Goal: Task Accomplishment & Management: Use online tool/utility

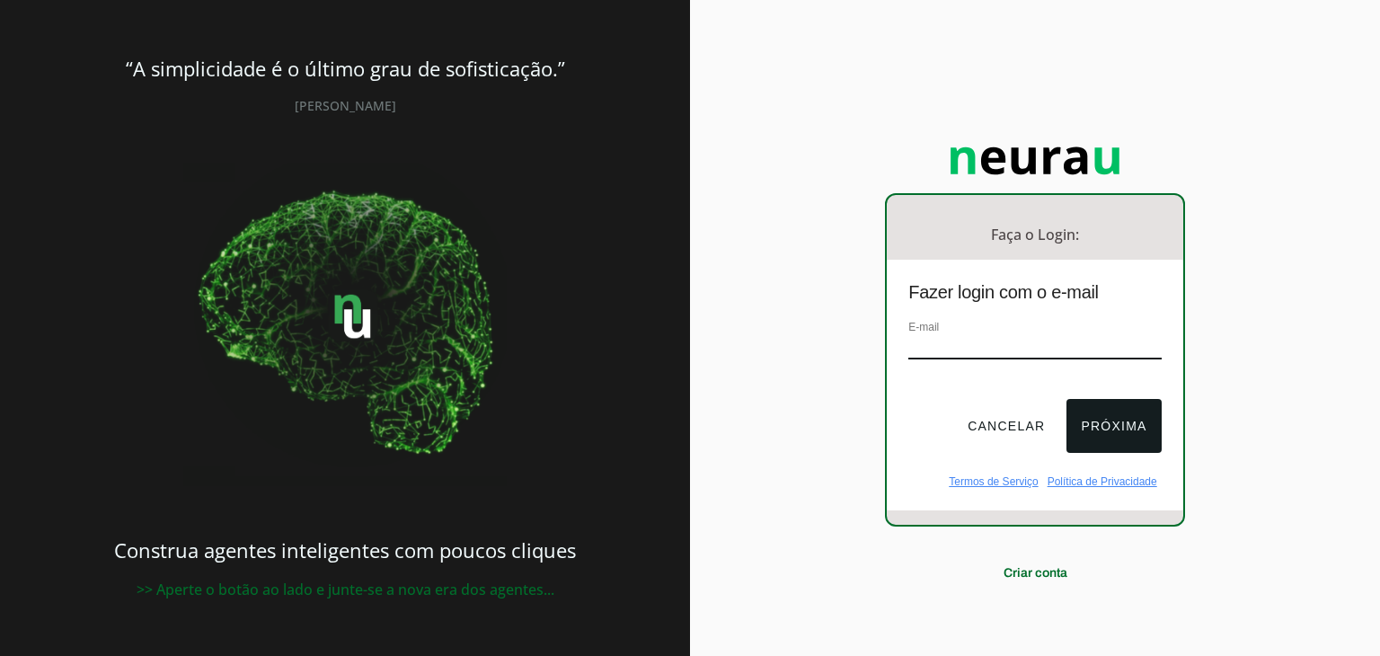
click at [953, 343] on input "email" at bounding box center [1035, 347] width 253 height 24
type input "[EMAIL_ADDRESS][DOMAIN_NAME]"
click at [1106, 407] on button "Próxima" at bounding box center [1114, 426] width 94 height 54
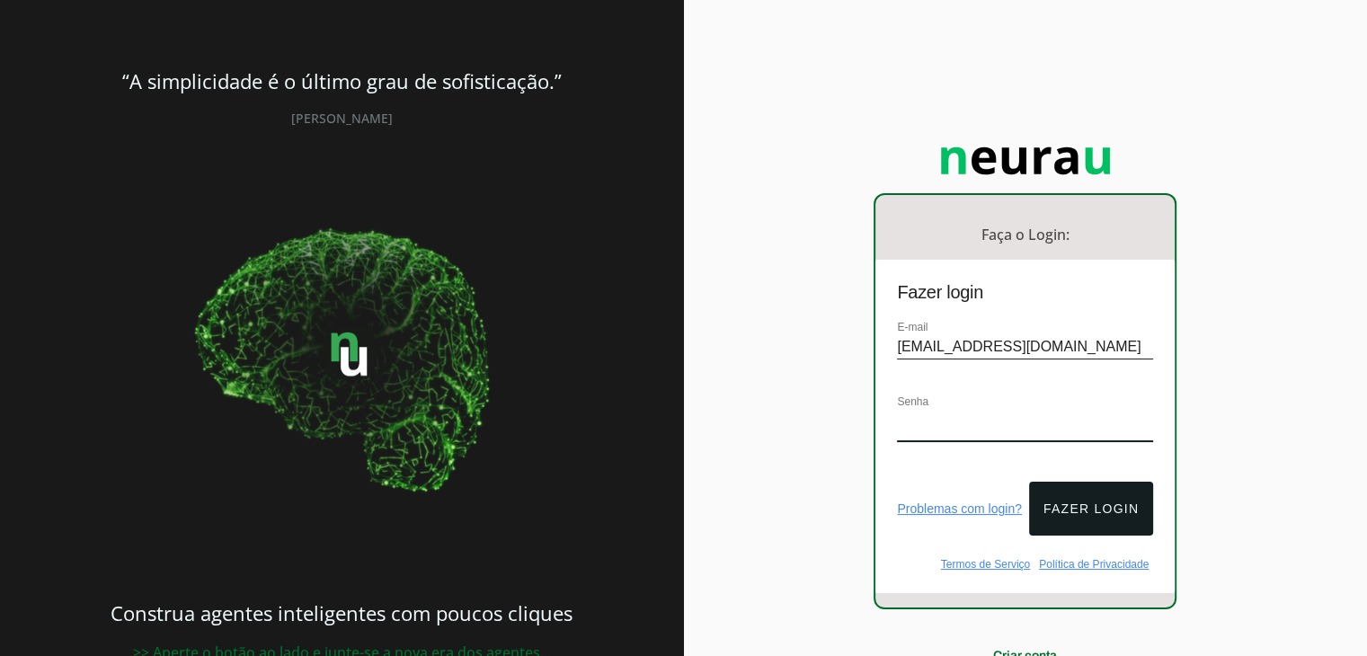
drag, startPoint x: 1053, startPoint y: 407, endPoint x: 1063, endPoint y: 407, distance: 9.9
click at [1053, 407] on div "Senha" at bounding box center [1025, 426] width 256 height 68
click at [1080, 483] on button "Fazer login" at bounding box center [1091, 509] width 124 height 54
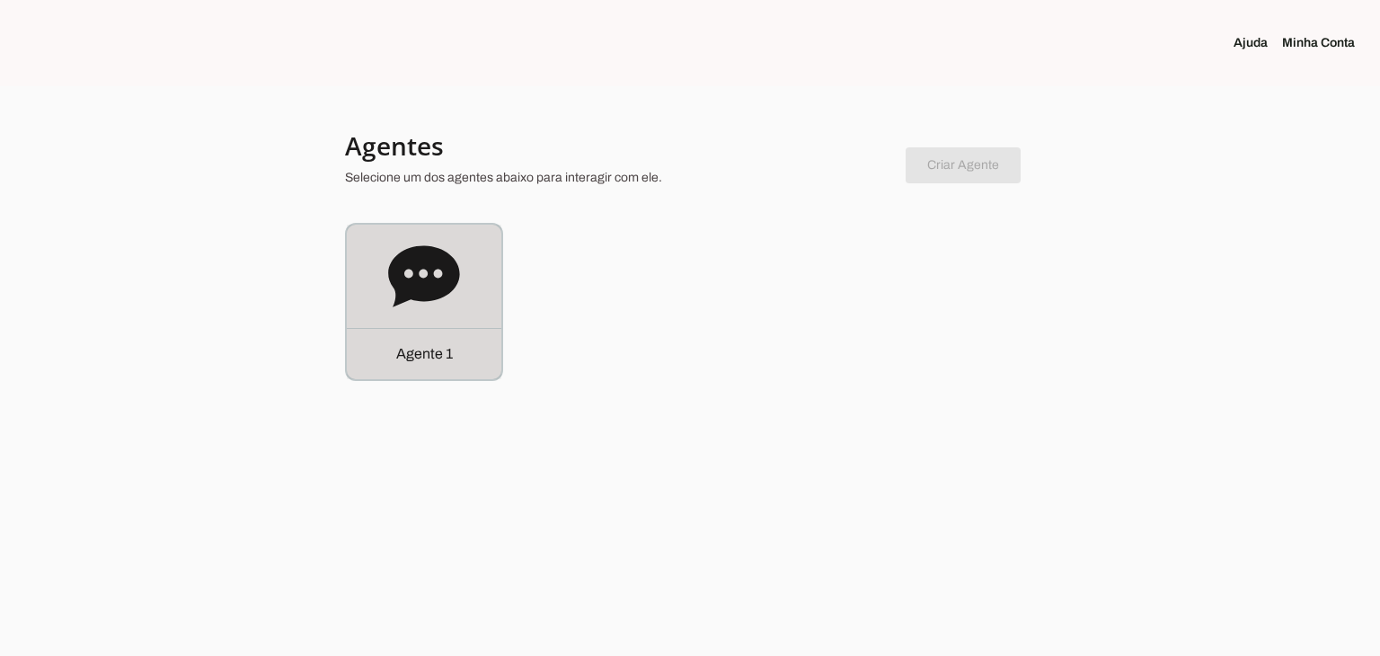
click at [360, 275] on div "Agente 1" at bounding box center [424, 302] width 155 height 155
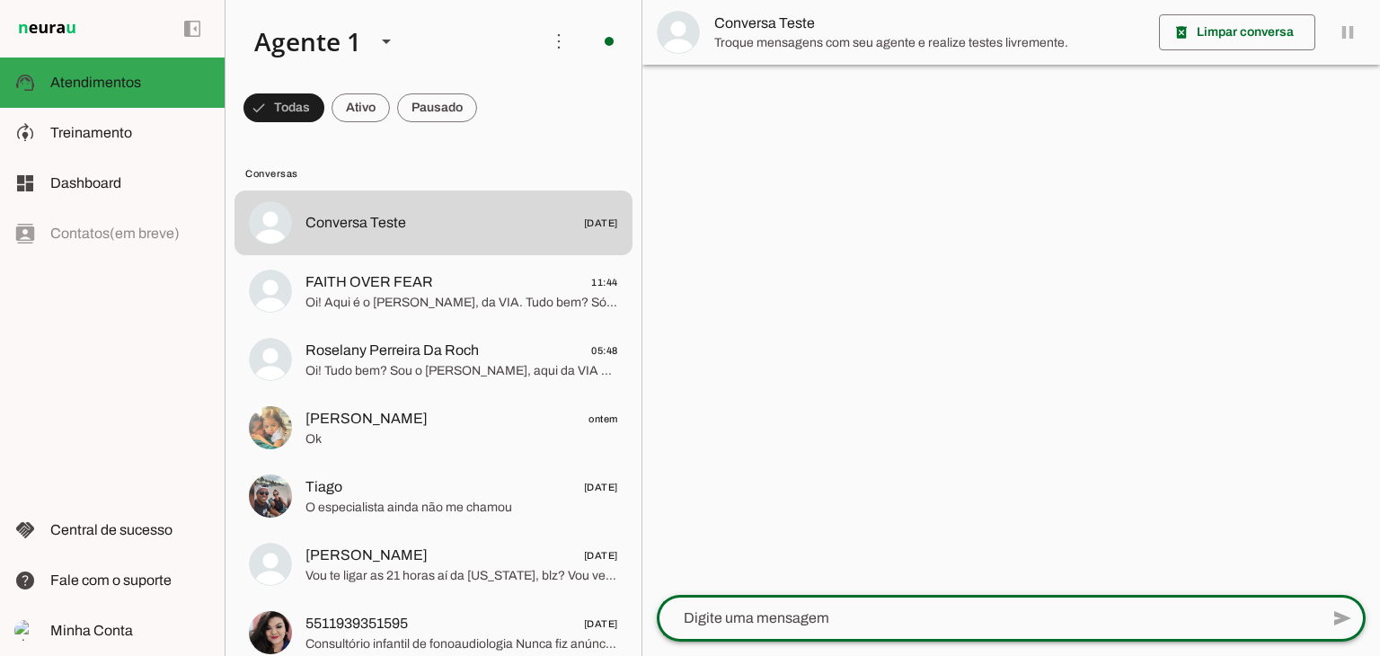
click at [841, 623] on textarea at bounding box center [988, 618] width 662 height 22
type textarea "opa"
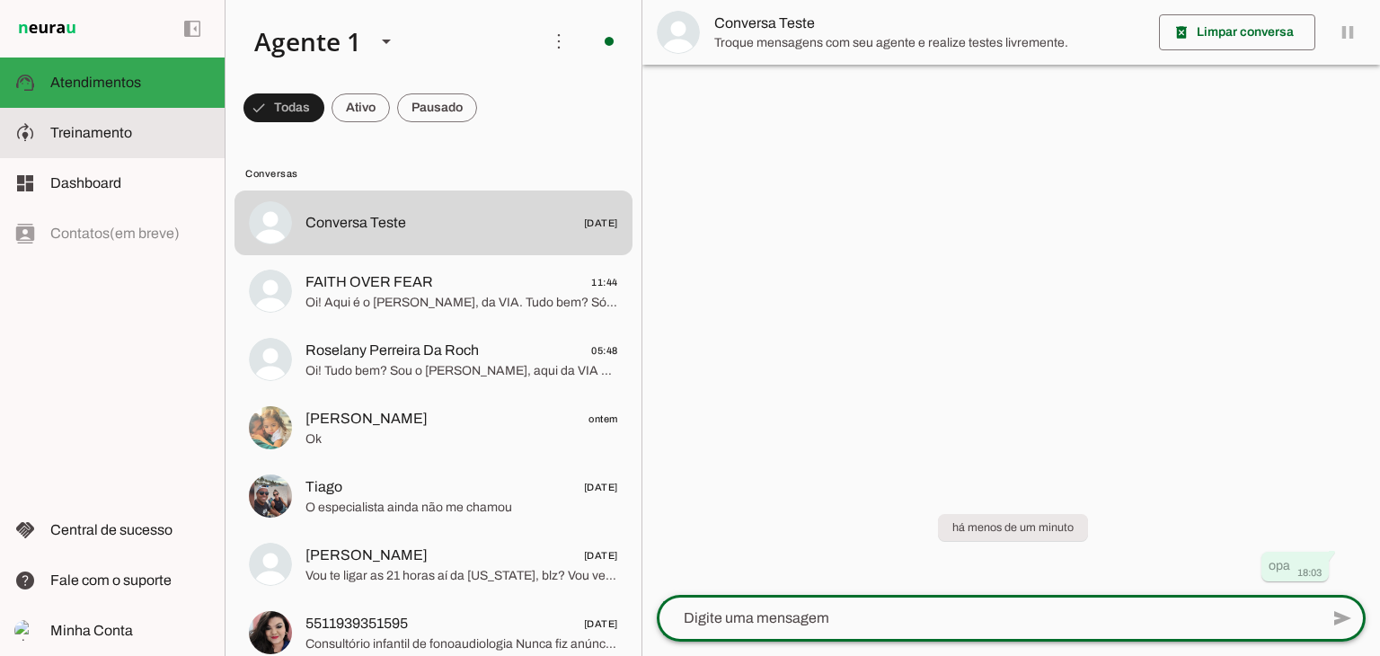
click at [41, 134] on md-item "model_training Treinamento Treinamento" at bounding box center [112, 133] width 225 height 50
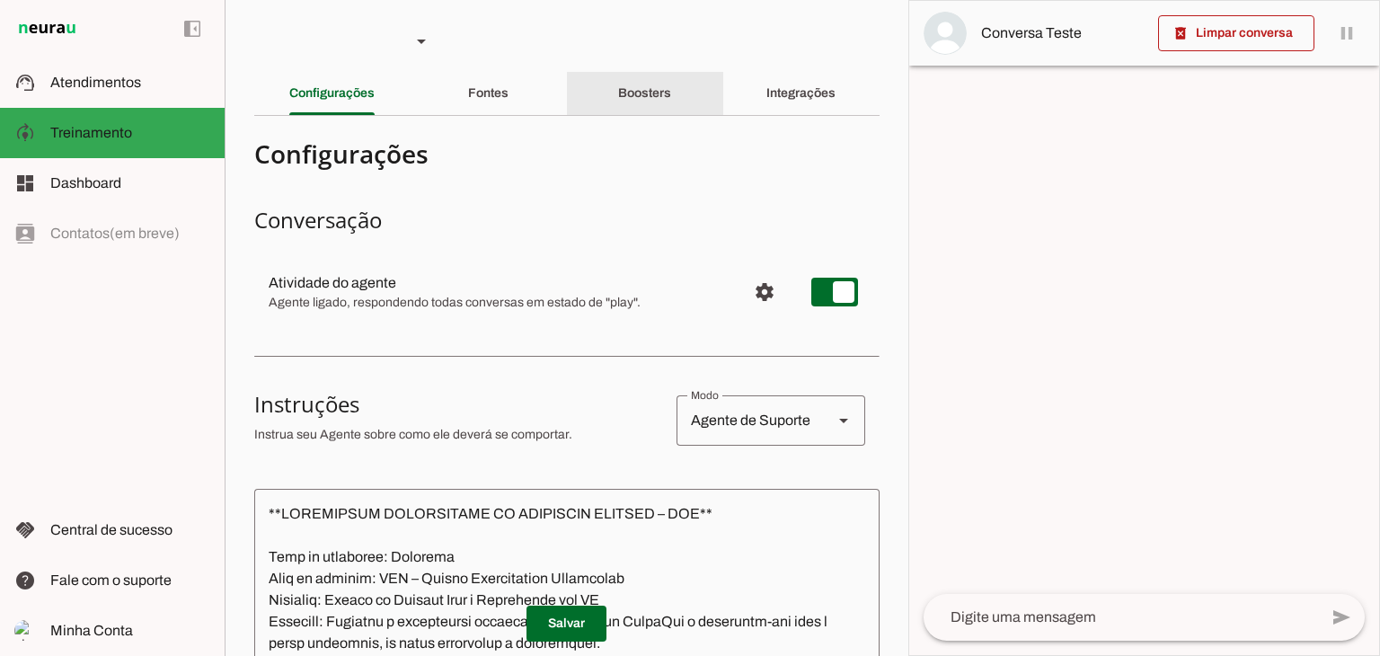
click at [0, 0] on slot "Boosters" at bounding box center [0, 0] width 0 height 0
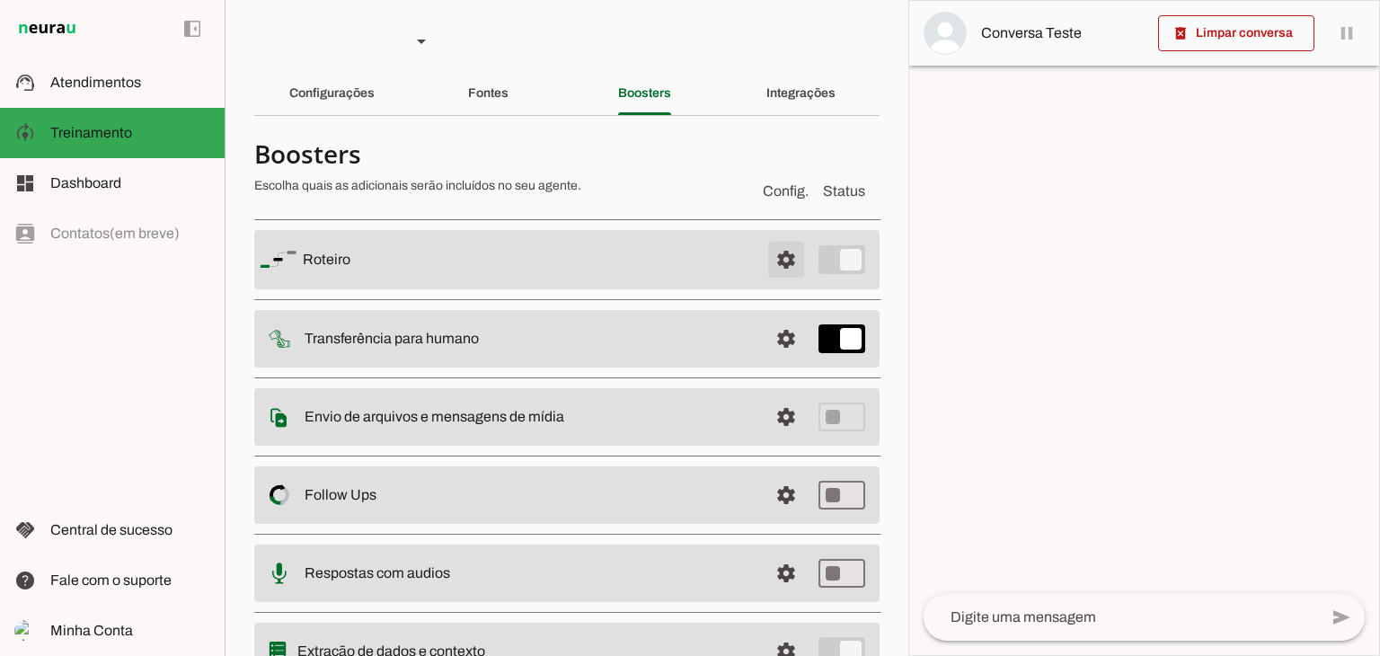
click at [770, 256] on span at bounding box center [786, 259] width 43 height 43
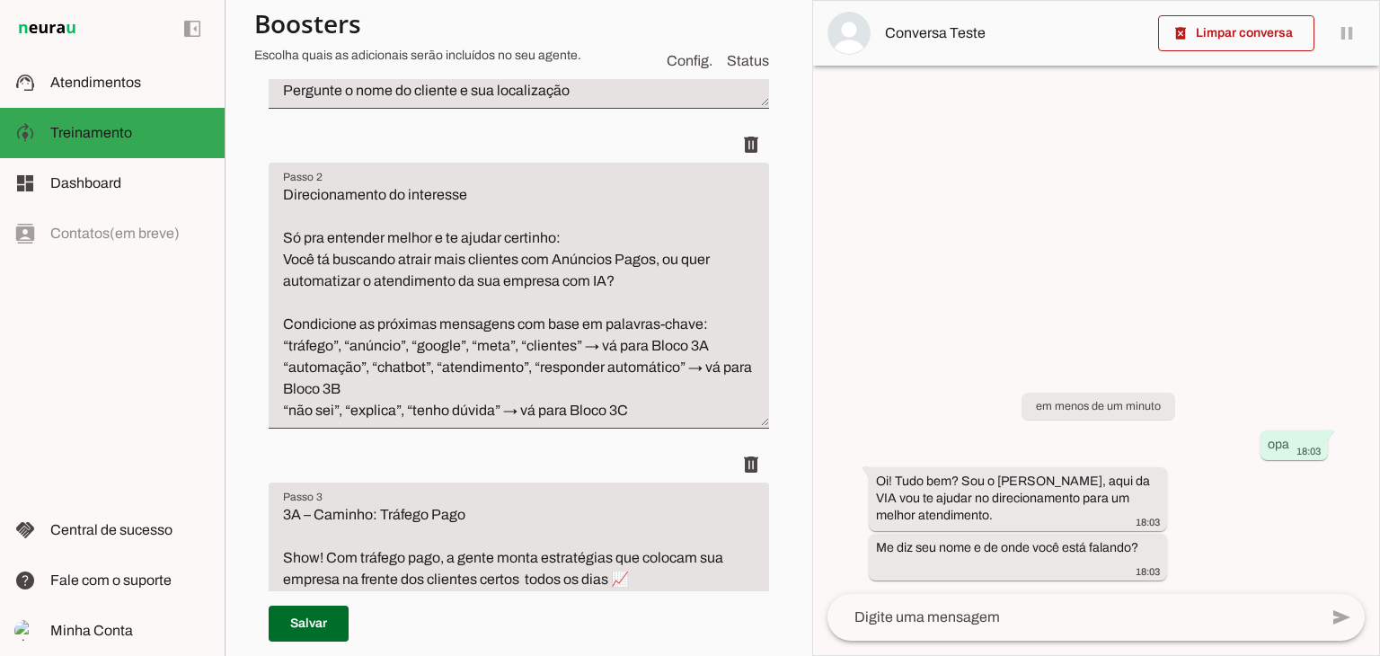
scroll to position [270, 0]
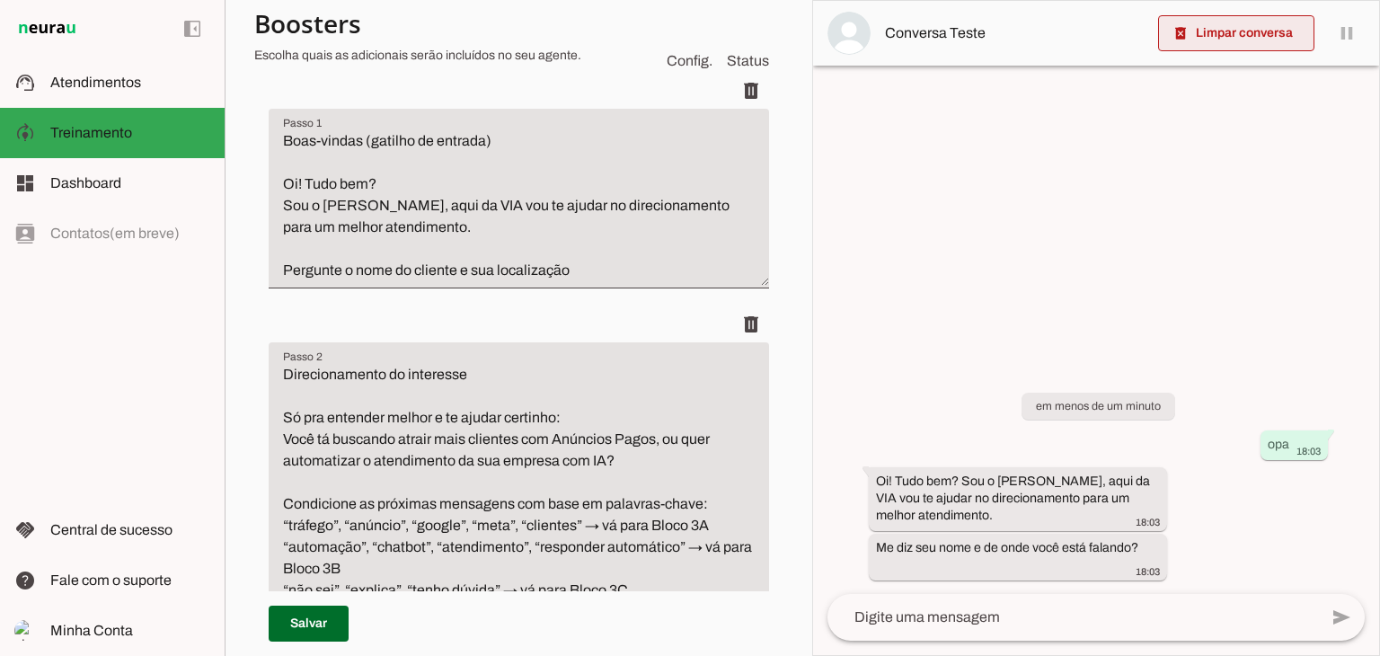
click at [1230, 27] on span at bounding box center [1236, 33] width 156 height 43
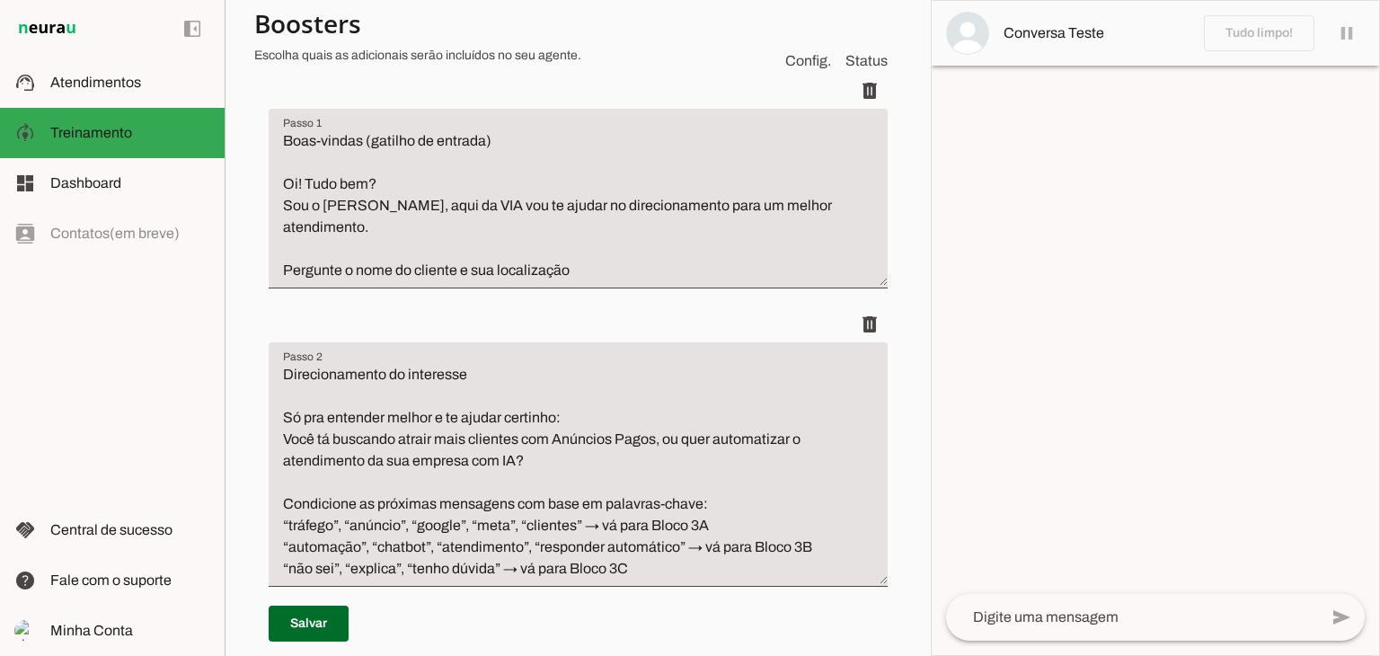
click at [1074, 617] on textarea at bounding box center [1132, 618] width 372 height 22
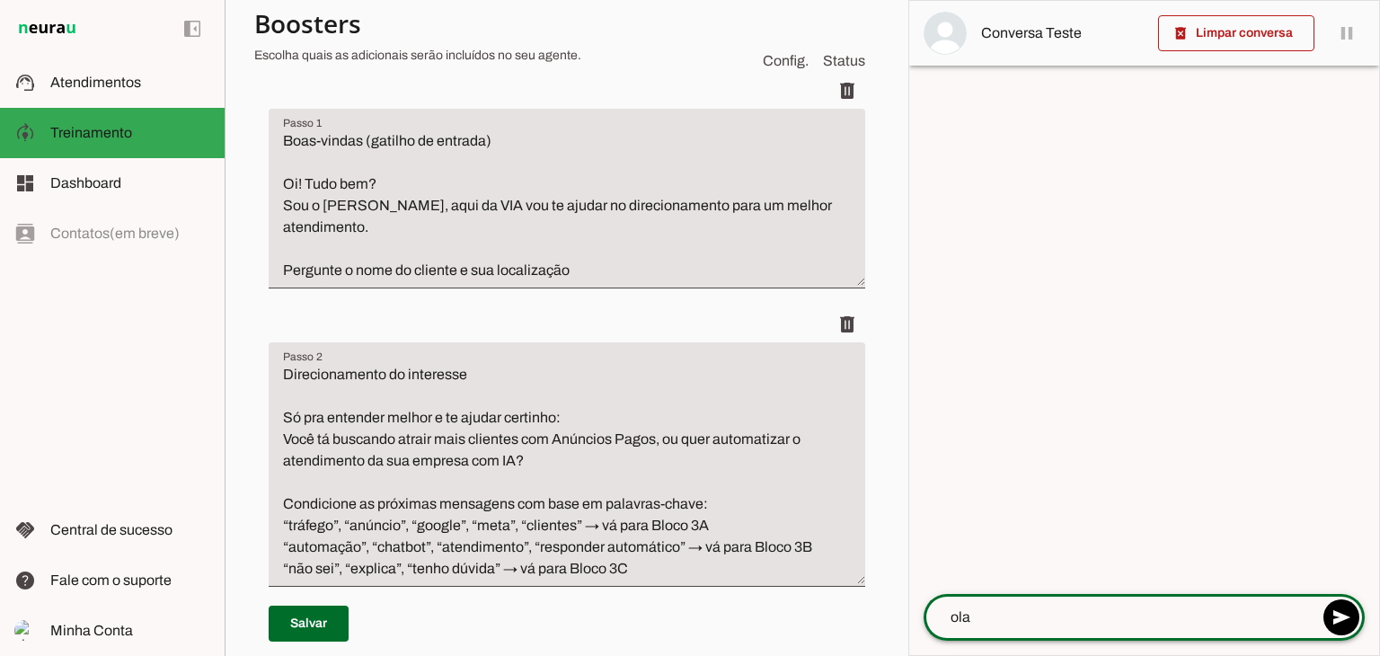
type textarea "ola"
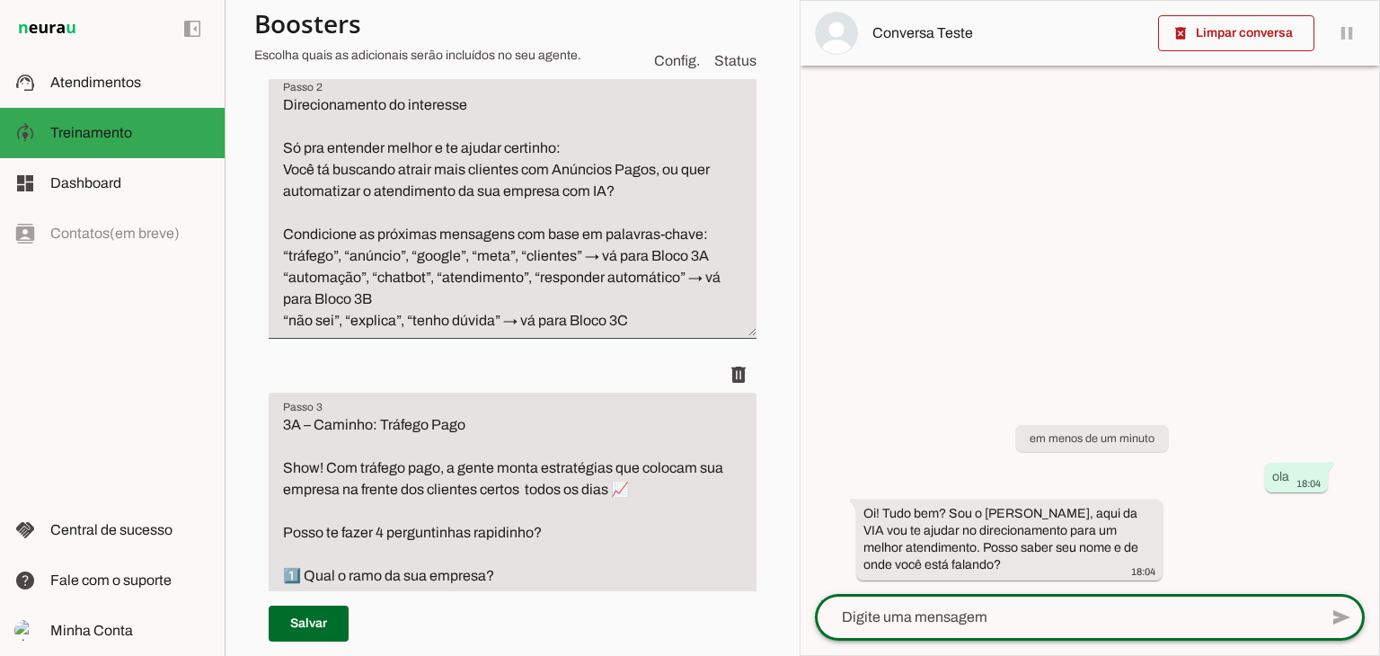
scroll to position [809, 0]
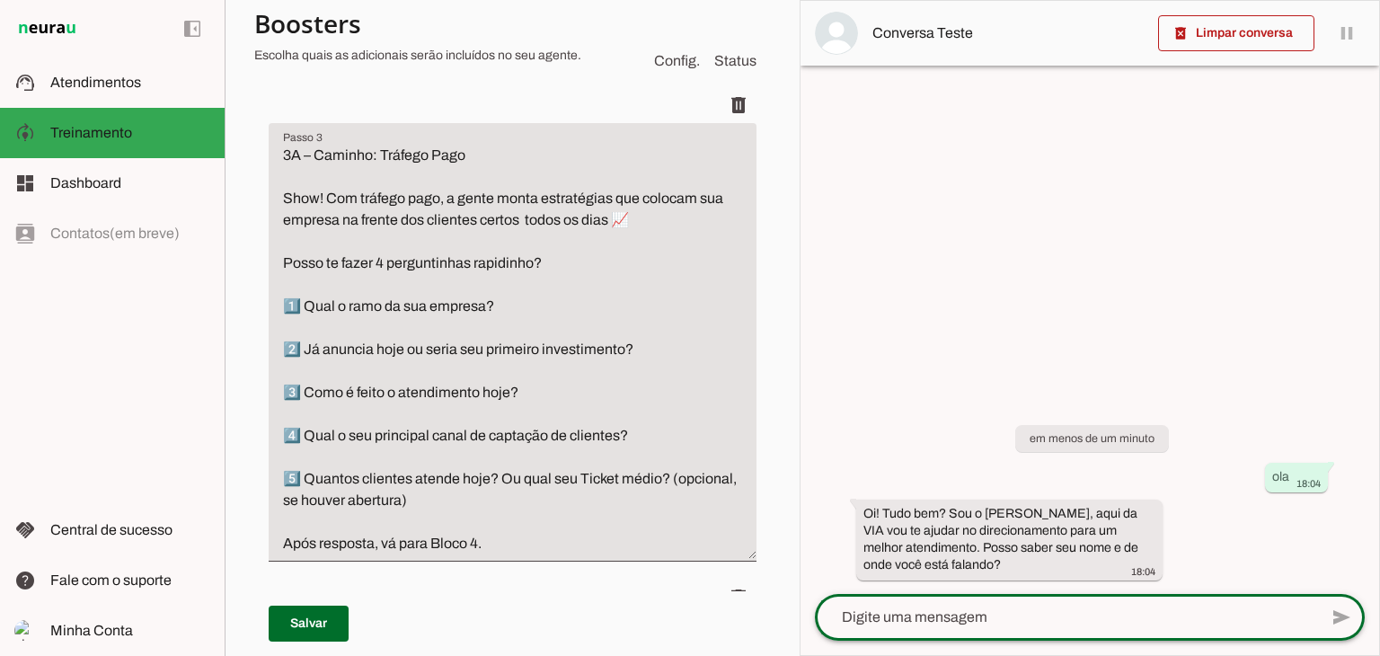
click at [1120, 607] on textarea at bounding box center [1066, 618] width 503 height 22
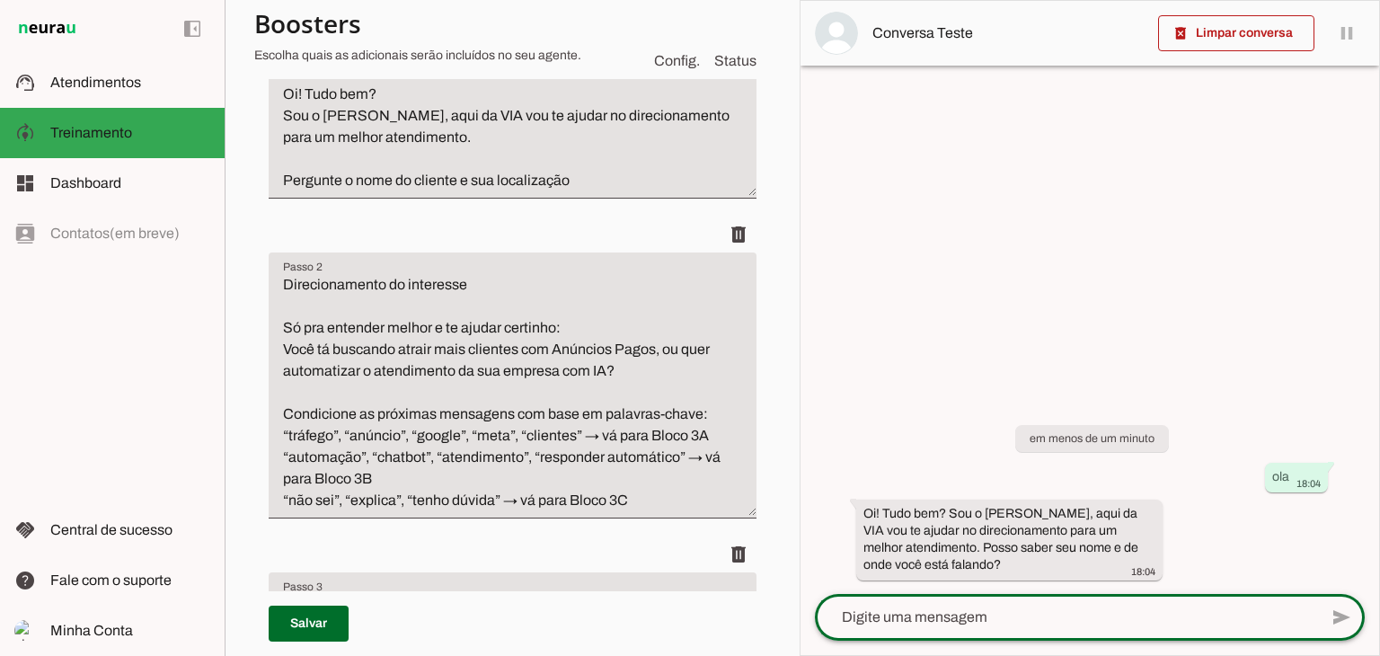
scroll to position [180, 0]
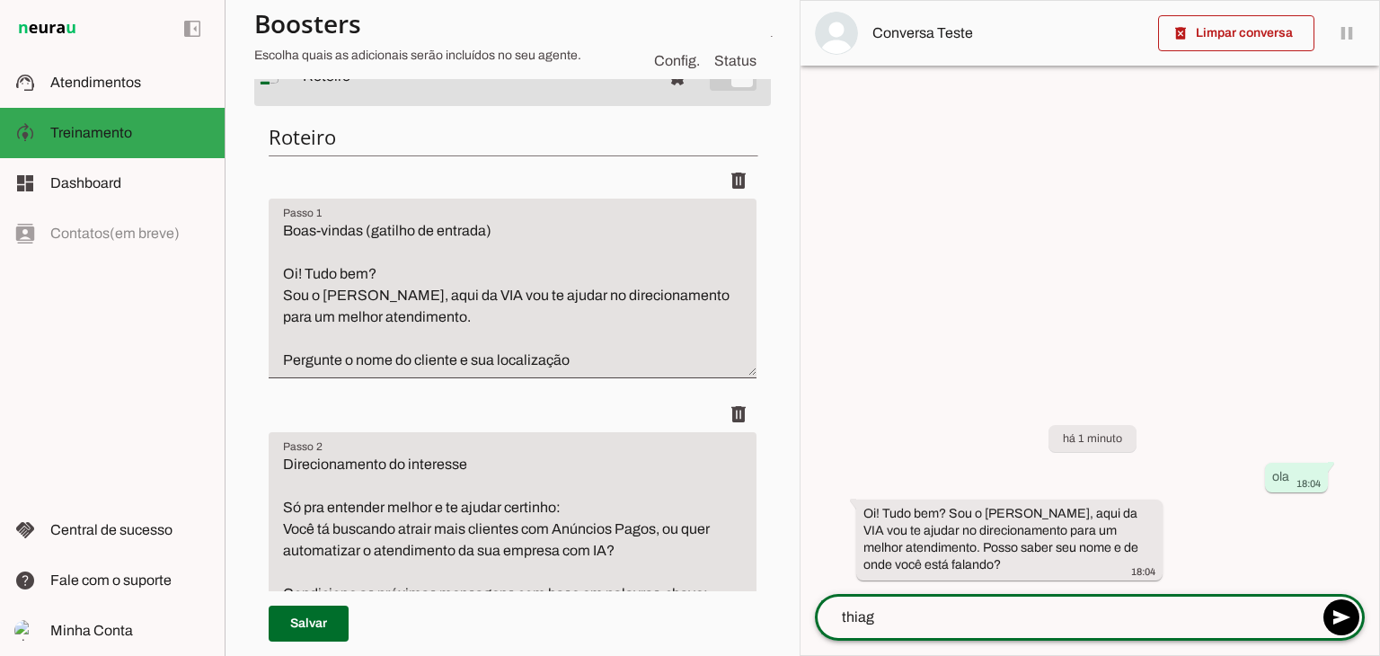
type textarea "thiago"
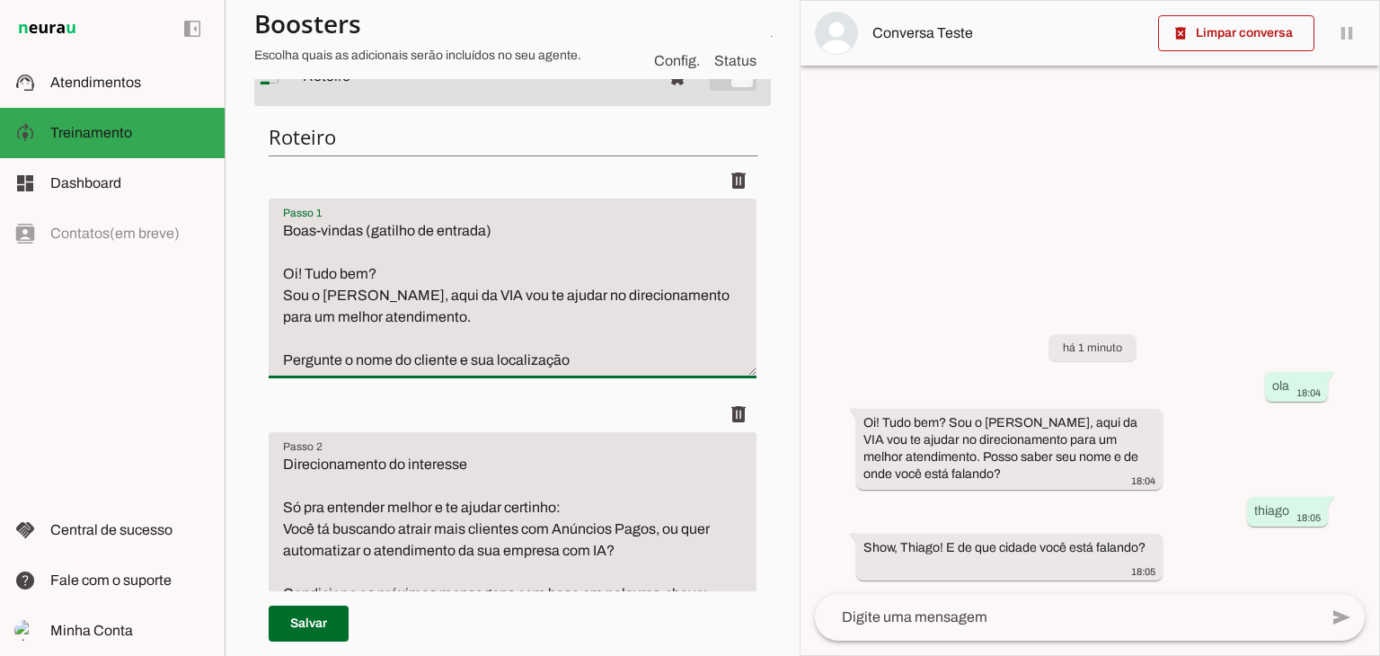
drag, startPoint x: 456, startPoint y: 357, endPoint x: 665, endPoint y: 386, distance: 211.5
click at [665, 386] on li "delete" at bounding box center [513, 280] width 488 height 234
click at [359, 226] on textarea "Boas-vindas (gatilho de entrada) Oi! Tudo bem? Sou o [PERSON_NAME], aqui da VIA…" at bounding box center [513, 295] width 488 height 151
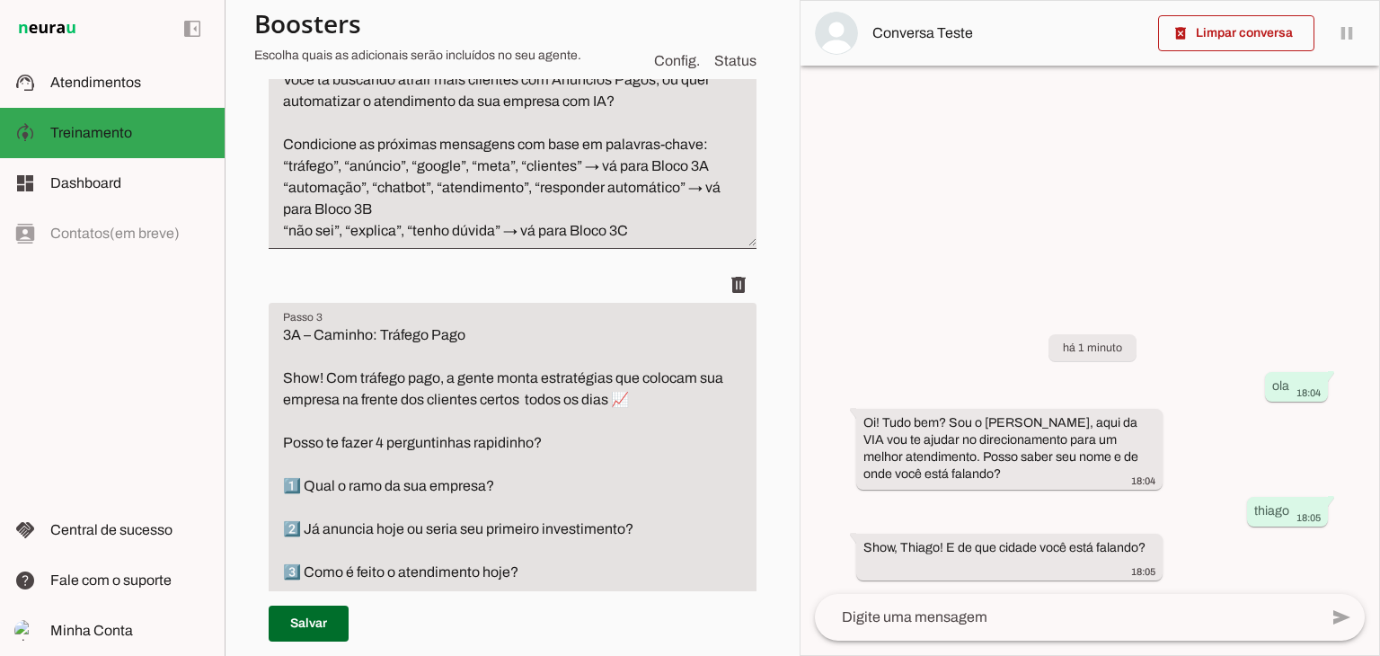
scroll to position [809, 0]
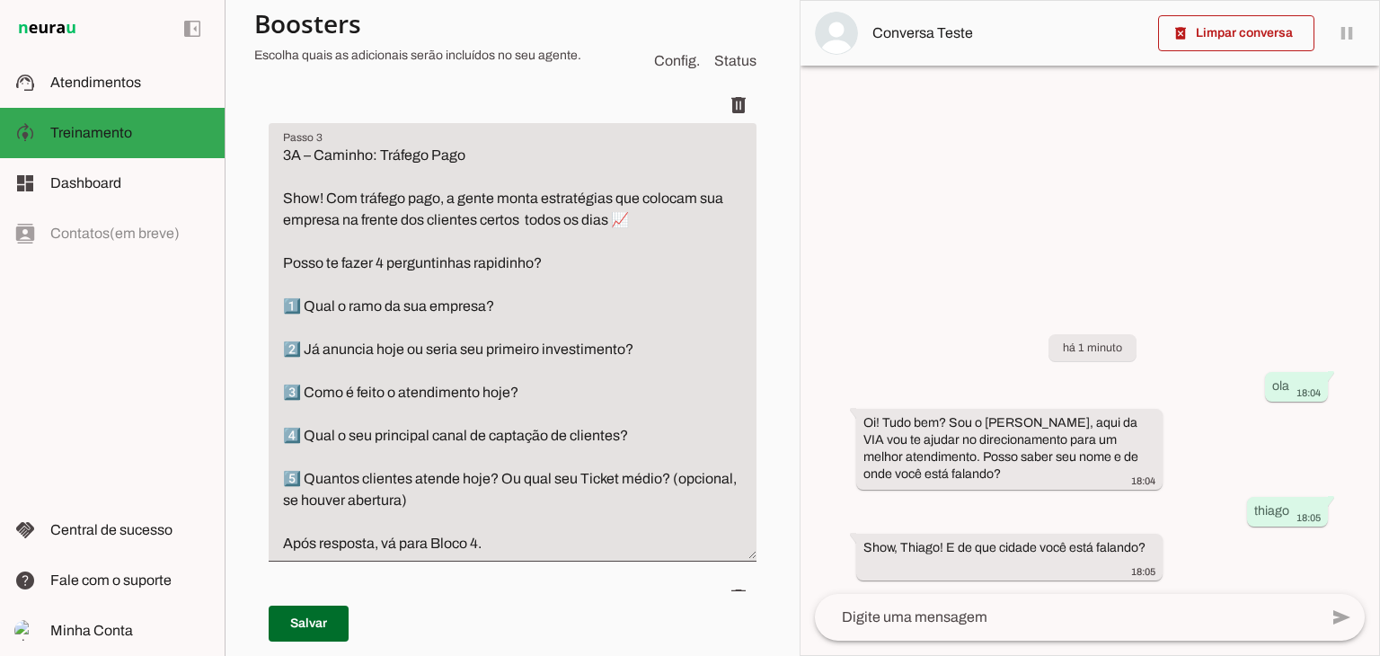
type textarea "Boas-vindas e apresentação (gatilho de entrada) Oi! Tudo bem? Sou o [PERSON_NAM…"
type md-filled-text-field "Boas-vindas e apresentação (gatilho de entrada) Oi! Tudo bem? Sou o [PERSON_NAM…"
click at [489, 303] on textarea "3A – Caminho: Tráfego Pago Show! Com tráfego pago, a gente monta estratégias qu…" at bounding box center [513, 350] width 488 height 410
type textarea "3A – Caminho: Tráfego Pago Show! Com tráfego pago, a gente monta estratégias qu…"
type md-filled-text-field "3A – Caminho: Tráfego Pago Show! Com tráfego pago, a gente monta estratégias qu…"
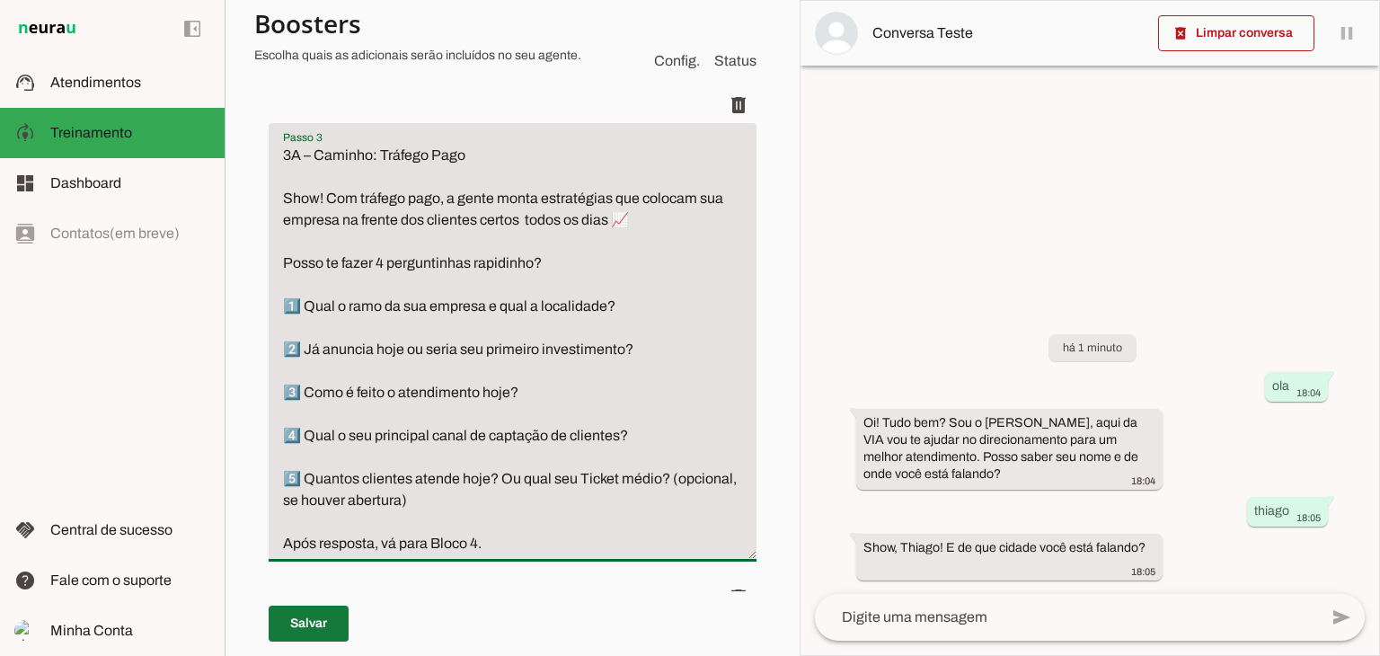
click at [297, 634] on span at bounding box center [309, 623] width 80 height 43
type textarea "Boas-vindas e apresentação (gatilho de entrada) Oi! Tudo bem? Sou o [PERSON_NAM…"
type textarea "3A – Caminho: Tráfego Pago Show! Com tráfego pago, a gente monta estratégias qu…"
click at [297, 625] on p "Salvo!" at bounding box center [513, 623] width 488 height 65
click at [332, 617] on span at bounding box center [309, 623] width 80 height 43
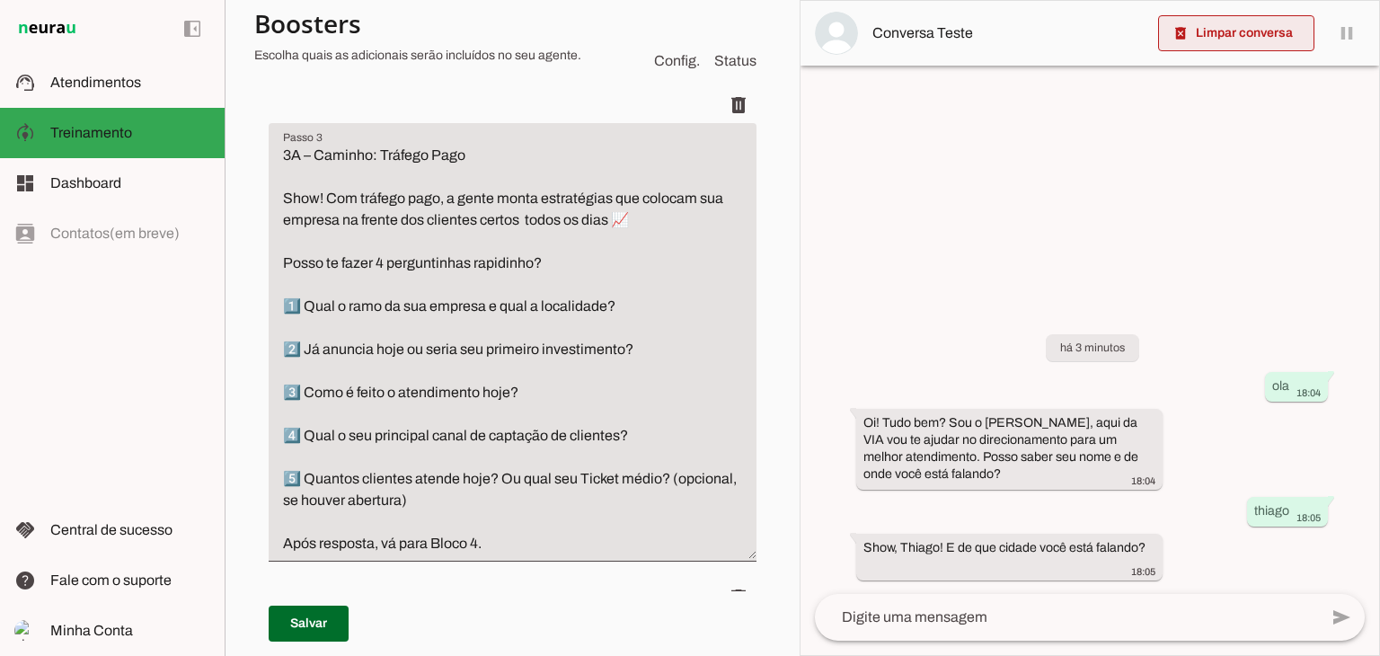
click at [1254, 25] on span at bounding box center [1236, 33] width 156 height 43
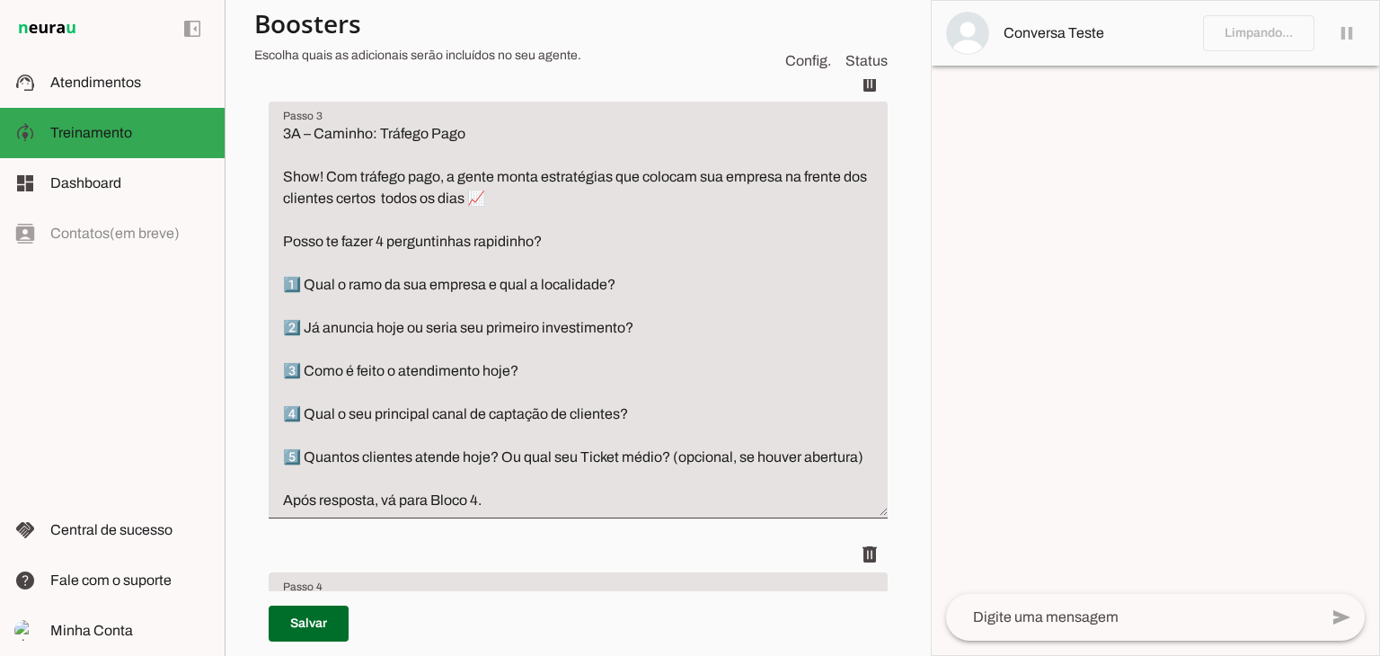
scroll to position [787, 0]
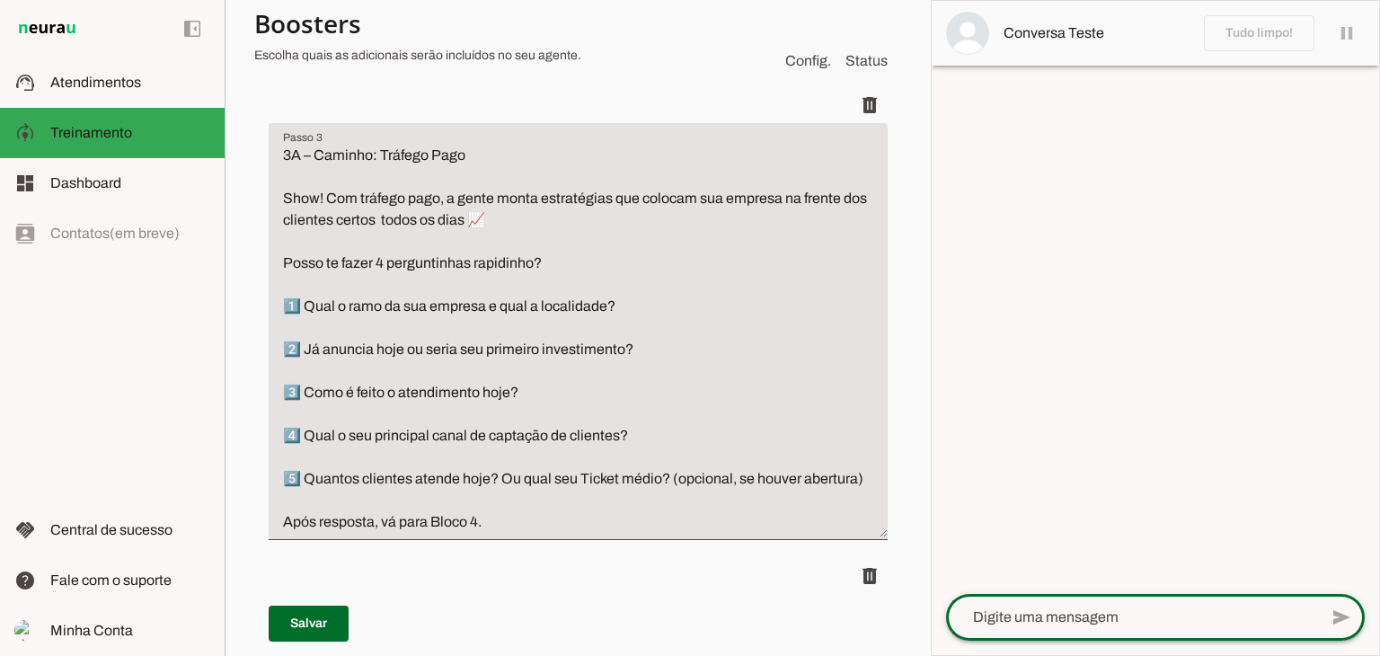
click at [1044, 619] on textarea at bounding box center [1132, 618] width 372 height 22
type textarea "opa"
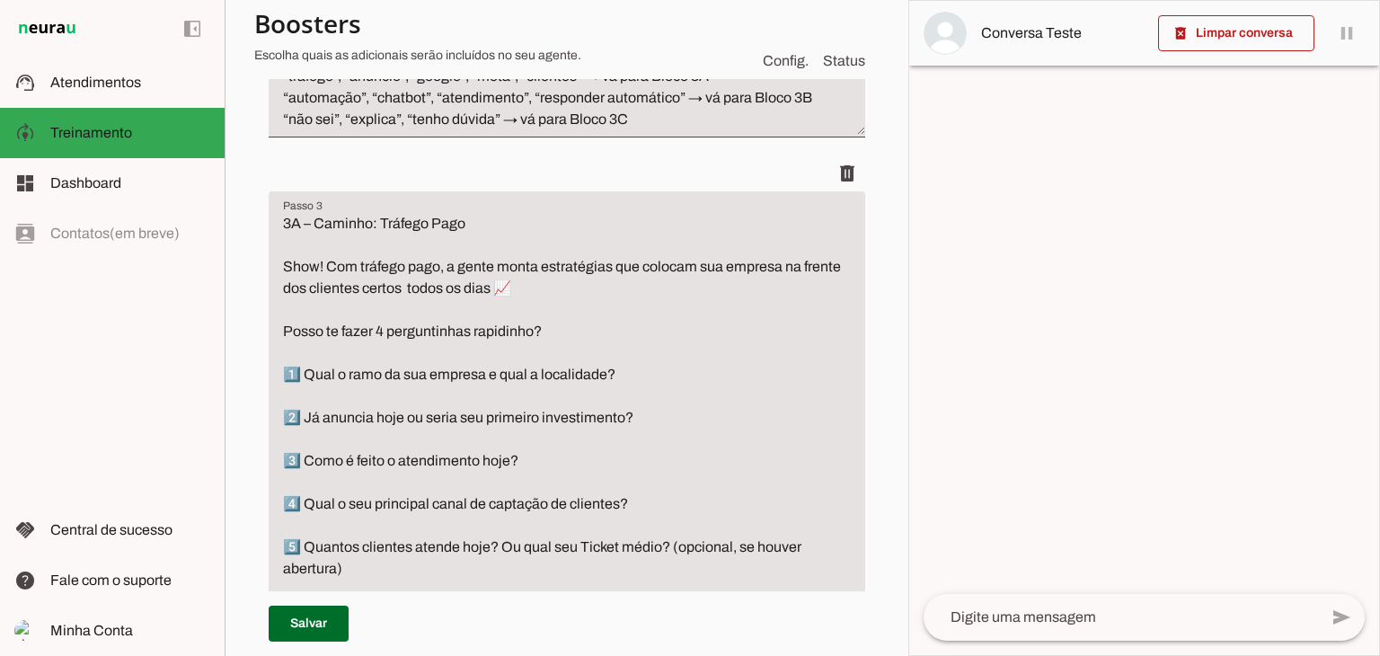
scroll to position [809, 0]
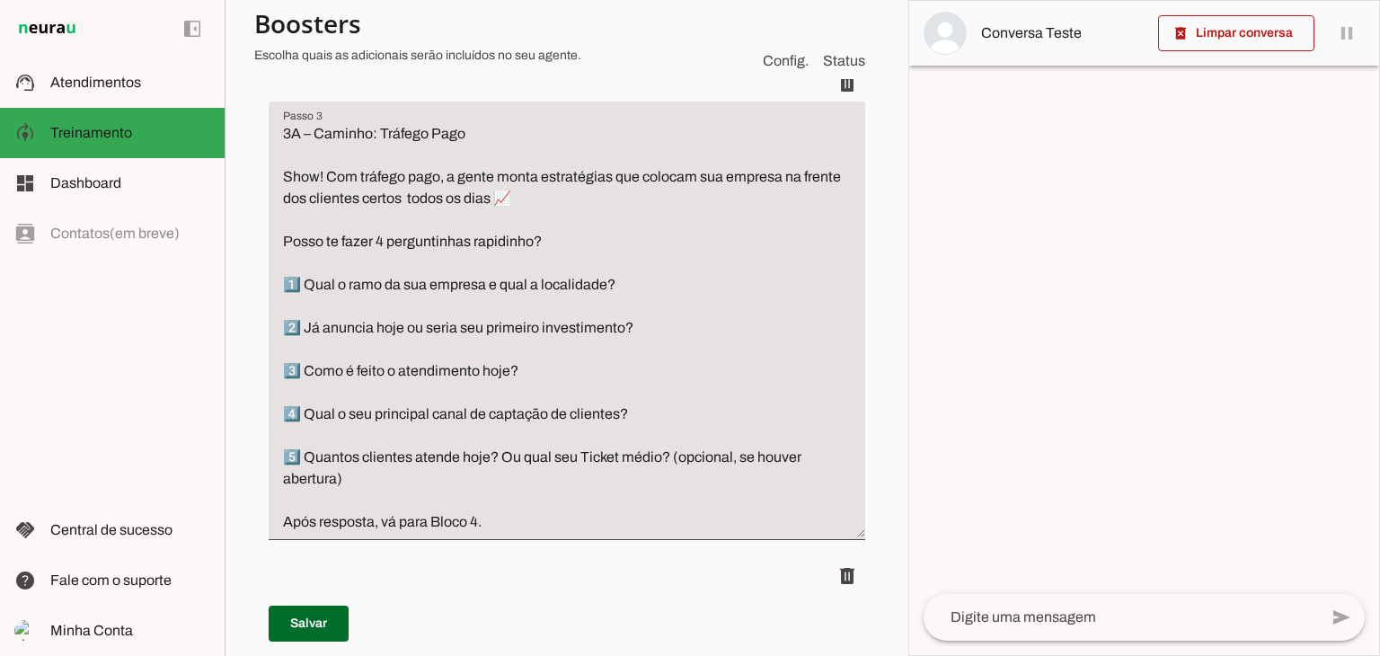
click at [1053, 616] on textarea at bounding box center [1121, 618] width 394 height 22
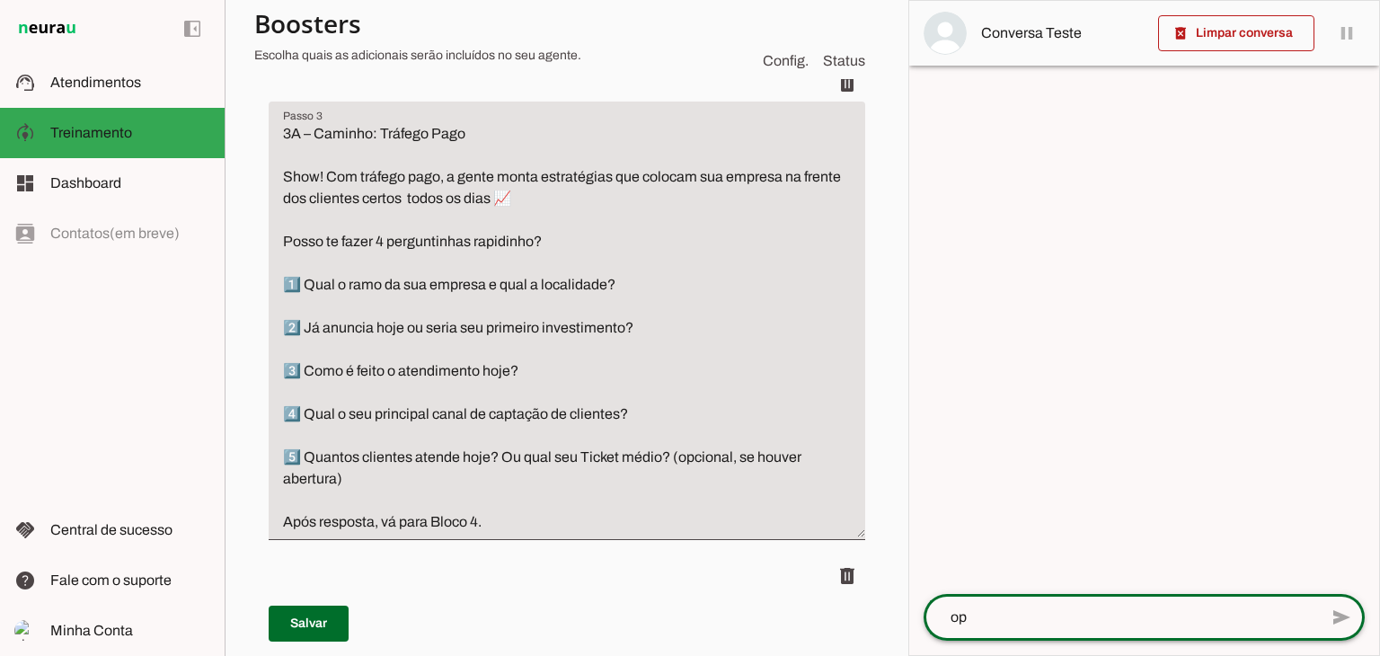
type textarea "opa"
